Goal: Task Accomplishment & Management: Manage account settings

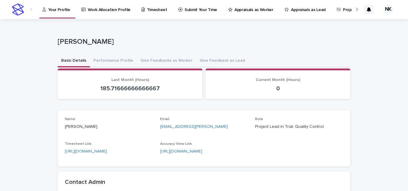
click at [248, 10] on p "Appraisals as Worker" at bounding box center [253, 6] width 39 height 13
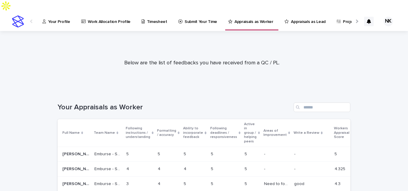
click at [293, 12] on p "Appraisals as Lead" at bounding box center [308, 18] width 34 height 13
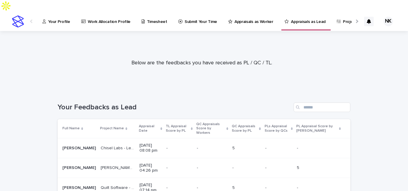
click at [101, 125] on p "Project Name" at bounding box center [112, 128] width 24 height 7
click at [103, 125] on p "Project Name" at bounding box center [112, 128] width 24 height 7
click at [100, 125] on p "Project Name" at bounding box center [112, 128] width 24 height 7
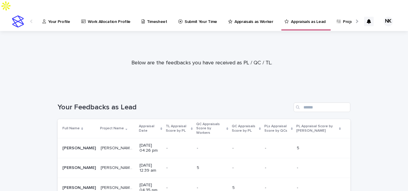
click at [139, 123] on p "Appraisal Date" at bounding box center [149, 128] width 20 height 11
